Goal: Ask a question

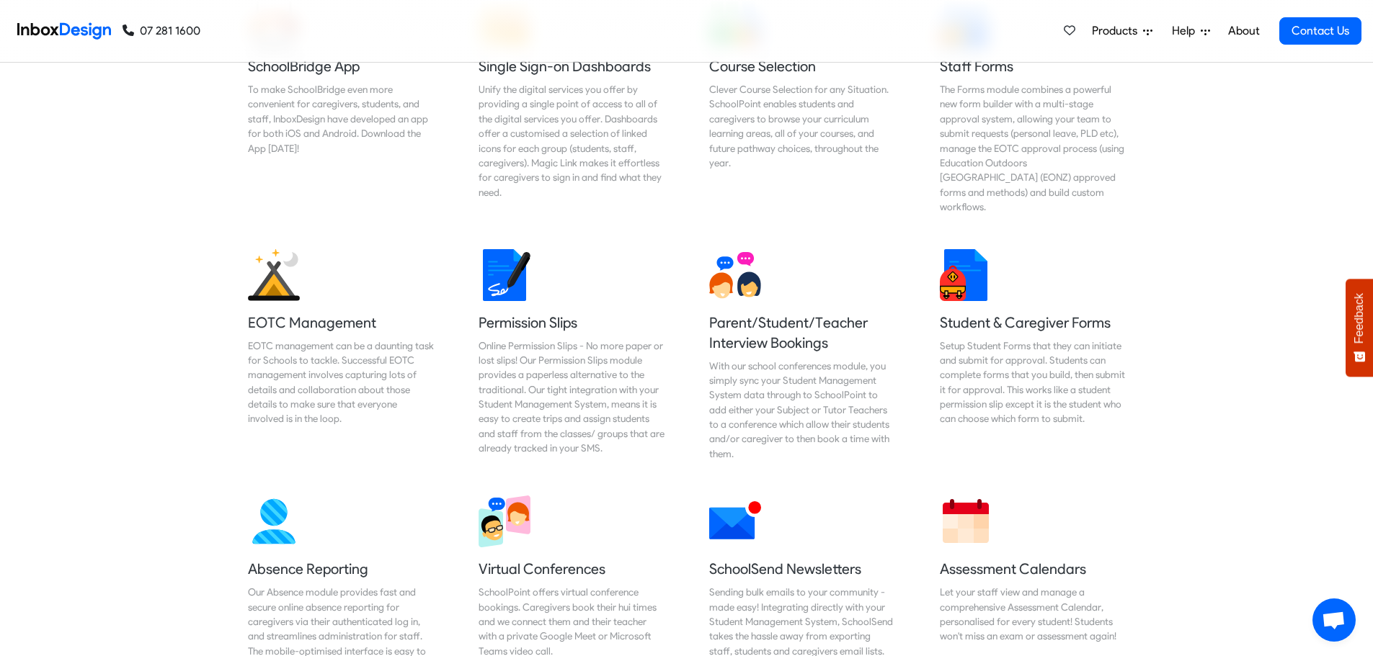
scroll to position [865, 0]
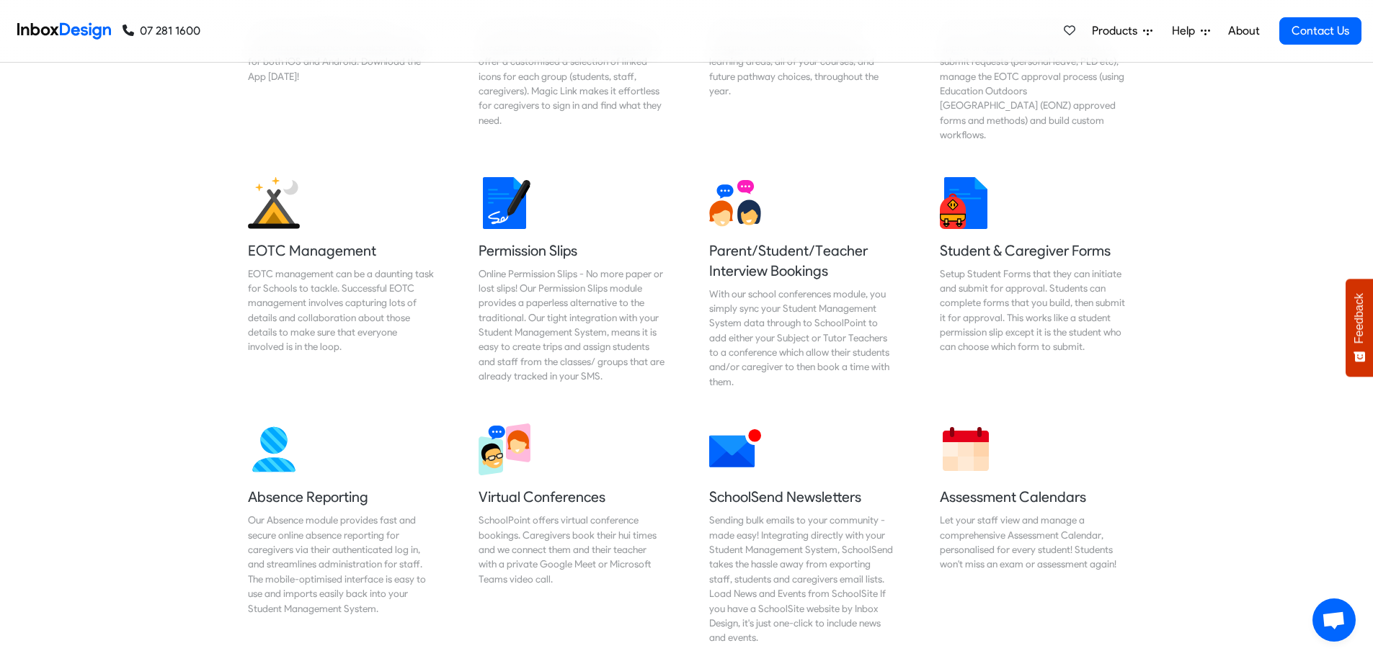
click at [1325, 619] on span "Open chat" at bounding box center [1333, 622] width 24 height 20
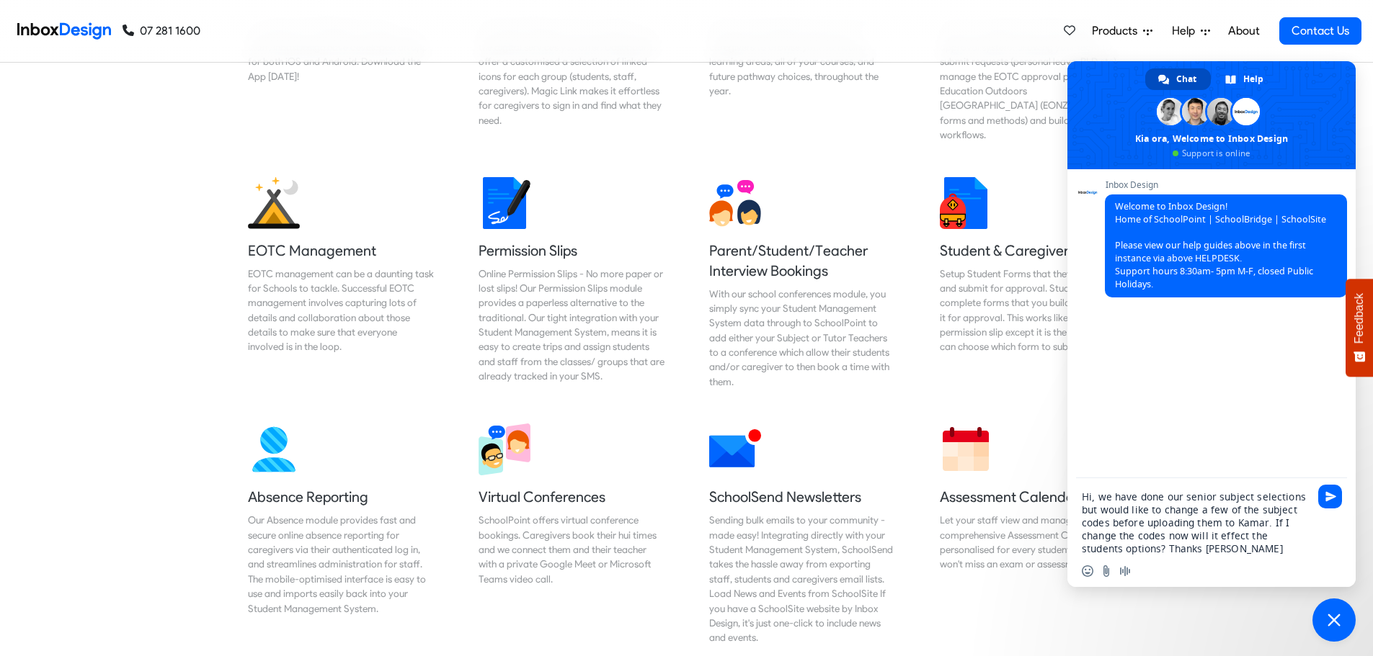
type textarea "Hi, we have done our senior subject selections but would like to change a few o…"
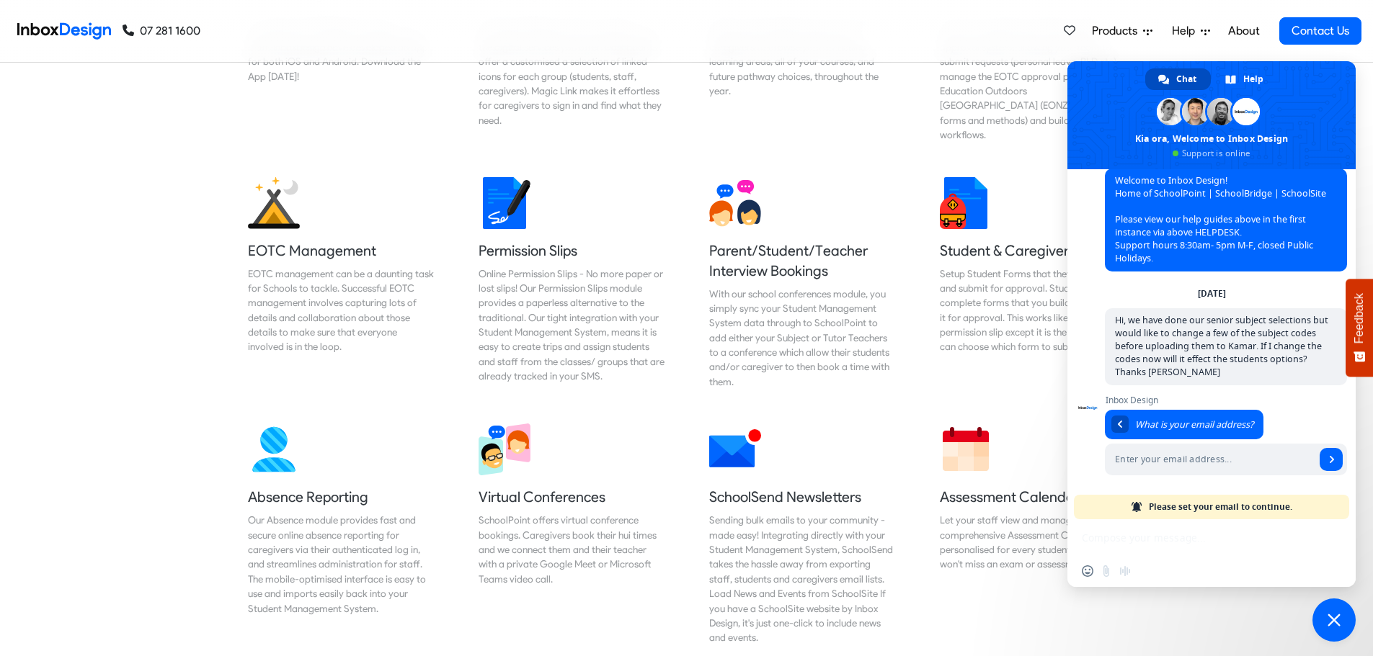
scroll to position [26, 0]
type input "[PERSON_NAME][EMAIL_ADDRESS][DOMAIN_NAME]"
click at [1328, 456] on span "Send" at bounding box center [1331, 459] width 7 height 7
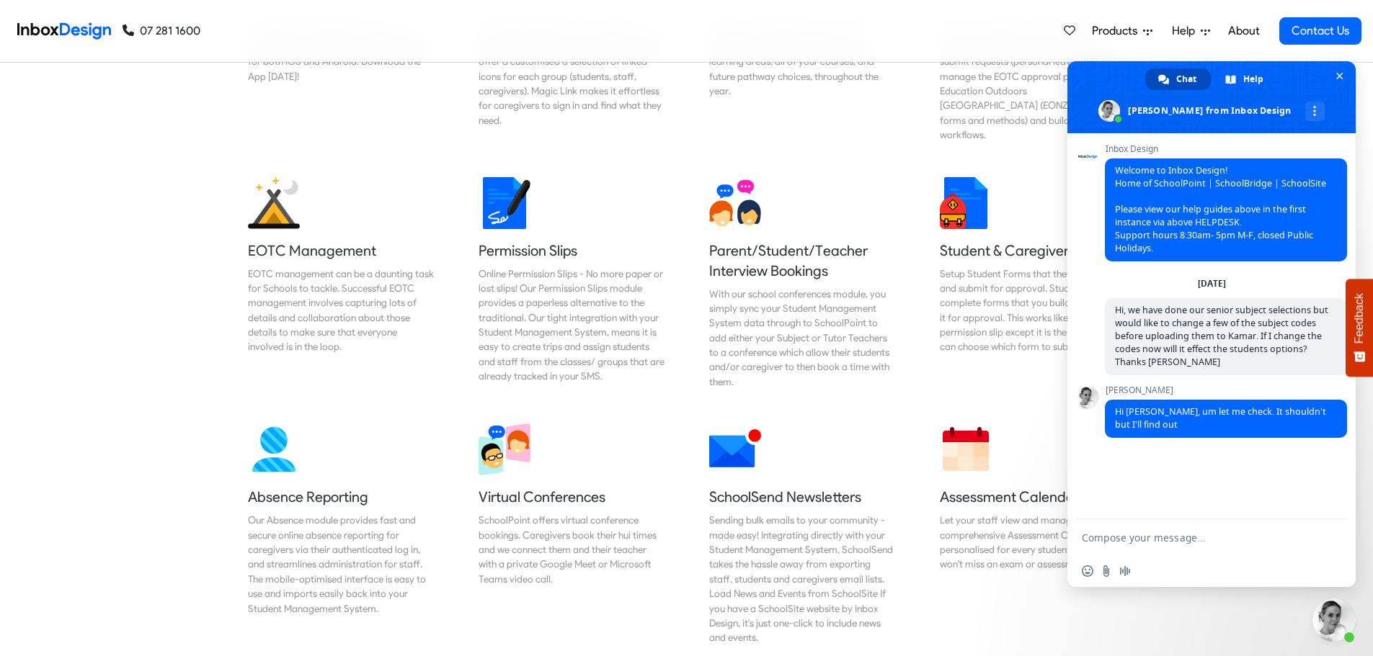
click at [1120, 537] on textarea "Compose your message..." at bounding box center [1195, 538] width 228 height 13
type textarea "Thanks [PERSON_NAME]"
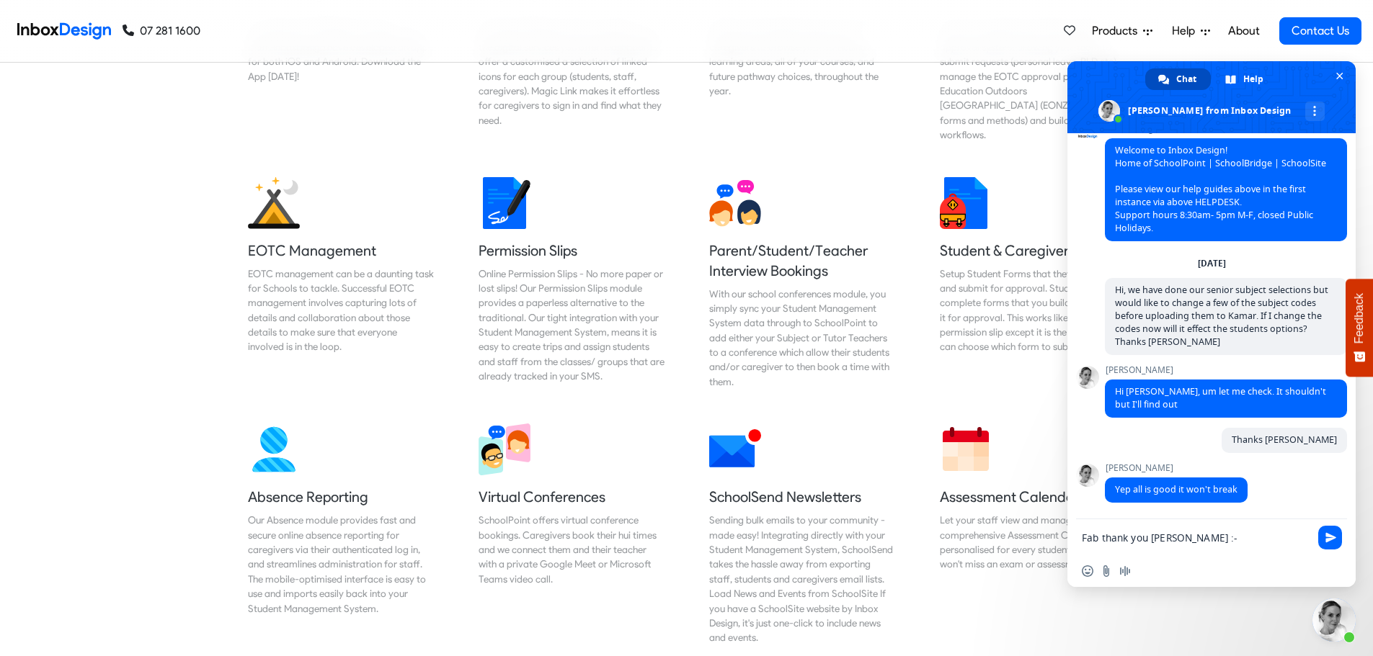
type textarea "Fab thank you [PERSON_NAME] :-)"
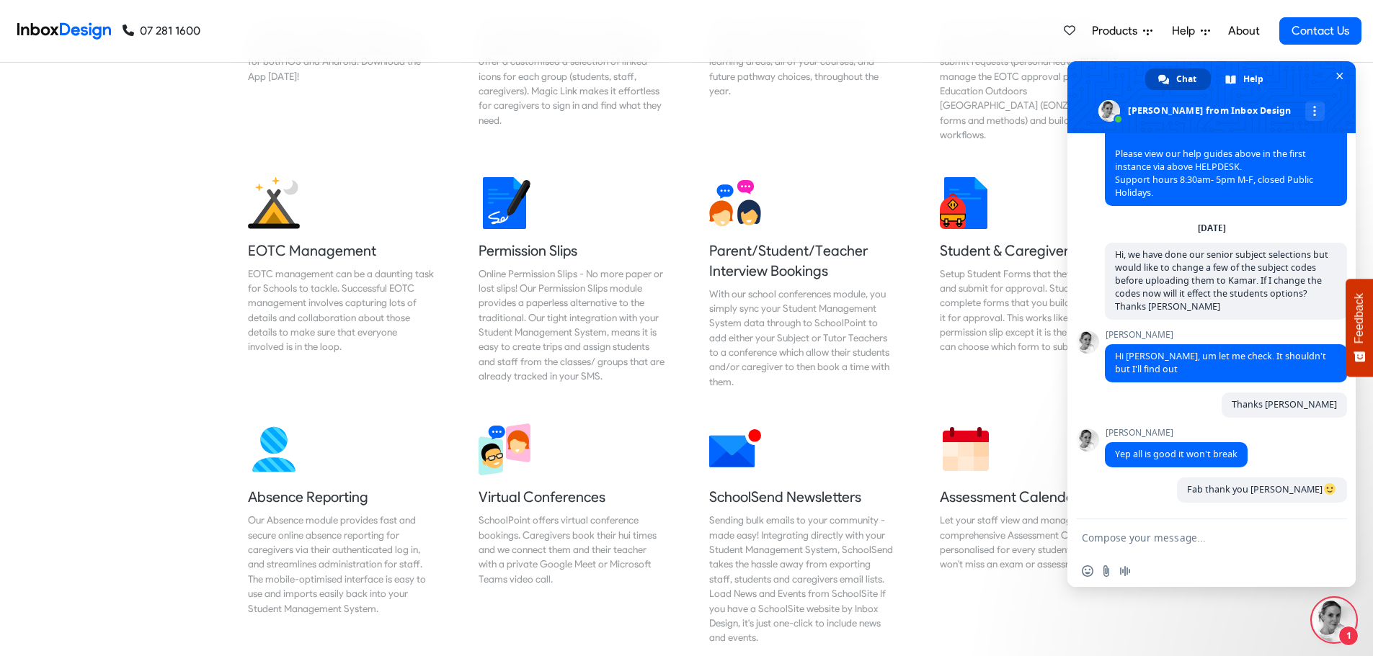
scroll to position [105, 0]
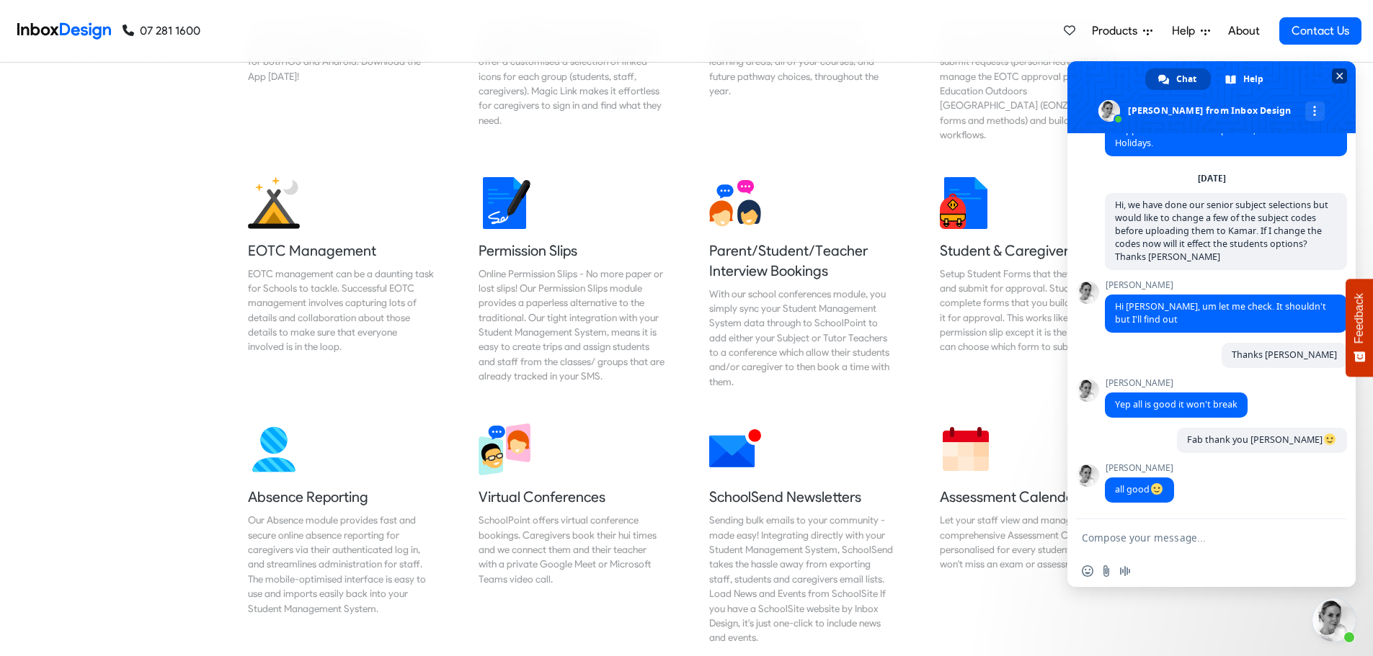
click at [1341, 73] on span "Close chat" at bounding box center [1339, 76] width 7 height 7
